Goal: Transaction & Acquisition: Purchase product/service

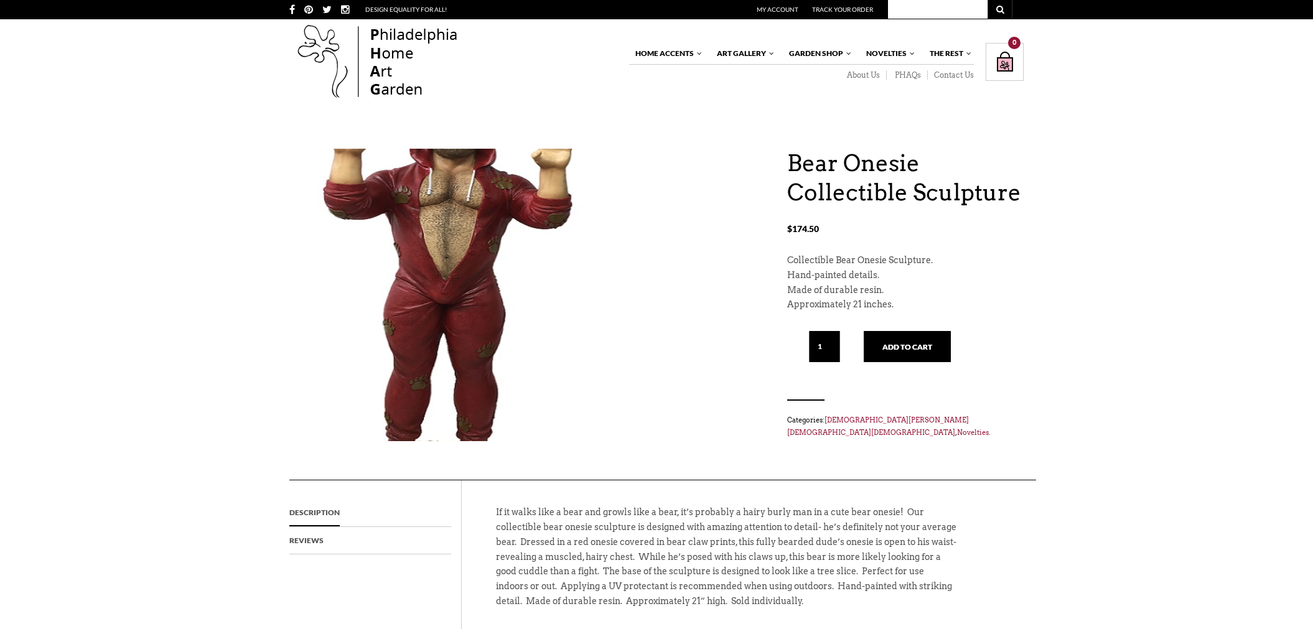
click at [460, 291] on img at bounding box center [447, 296] width 317 height 442
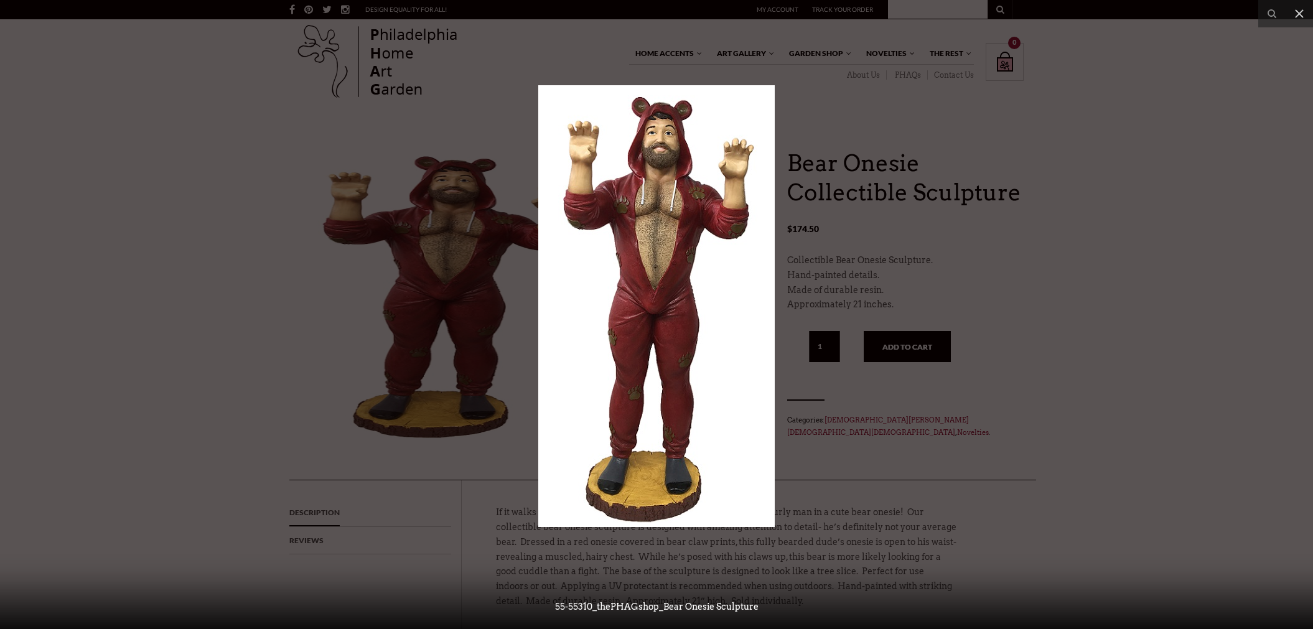
click at [1221, 347] on div at bounding box center [656, 314] width 1313 height 629
